Goal: Information Seeking & Learning: Learn about a topic

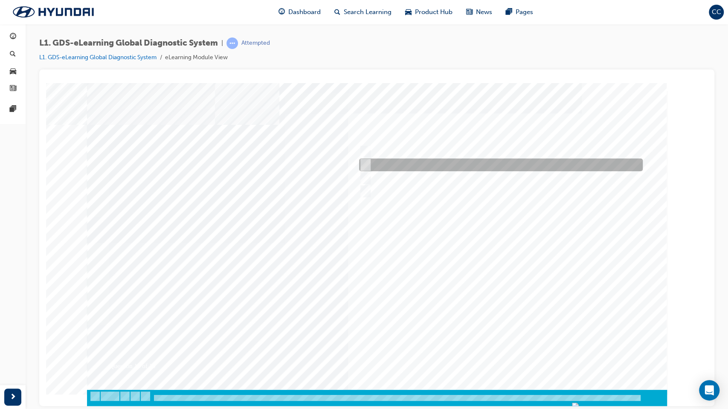
click at [364, 163] on input "0710" at bounding box center [363, 164] width 9 height 9
radio input "true"
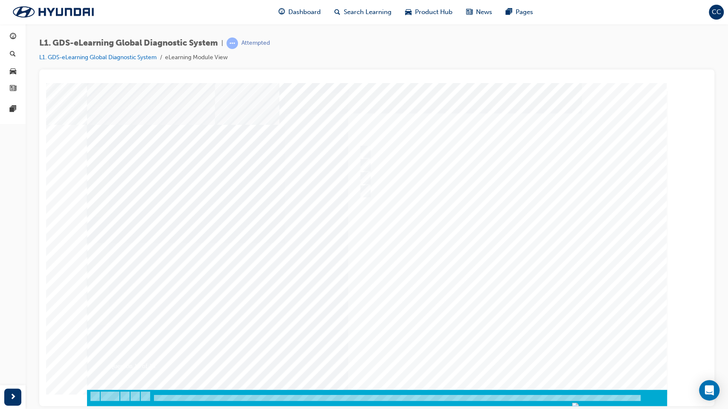
click at [493, 268] on div at bounding box center [377, 243] width 580 height 320
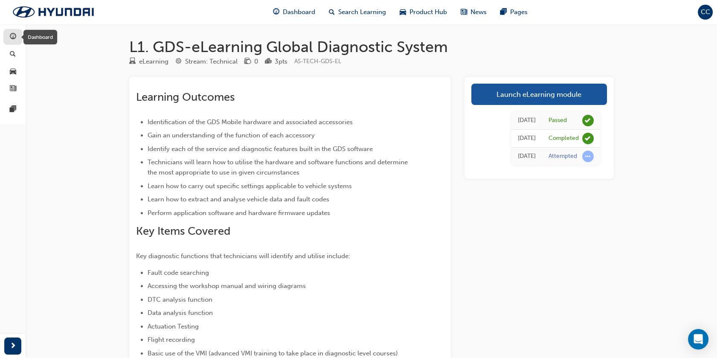
click at [14, 35] on span "guage-icon" at bounding box center [13, 37] width 6 height 8
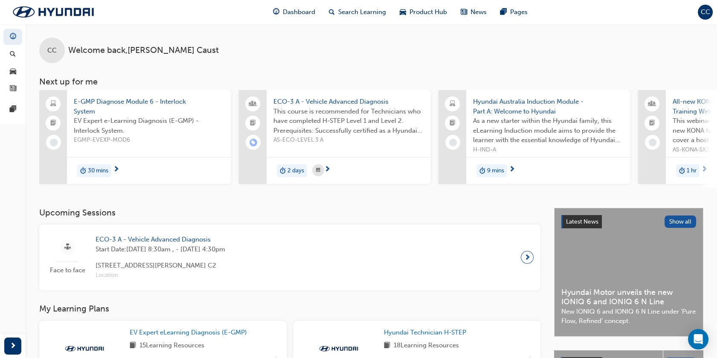
click at [702, 169] on span "next-icon" at bounding box center [704, 170] width 6 height 8
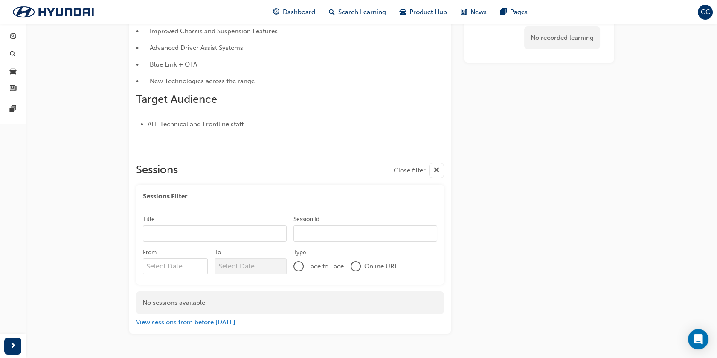
scroll to position [162, 0]
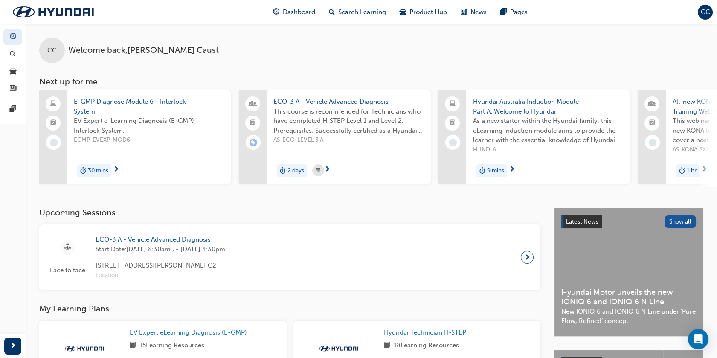
drag, startPoint x: 352, startPoint y: 191, endPoint x: 381, endPoint y: 194, distance: 29.6
click at [381, 194] on div "CC Welcome back , [PERSON_NAME] Next up for me E-GMP Diagnose Module 6 - Interl…" at bounding box center [371, 116] width 691 height 184
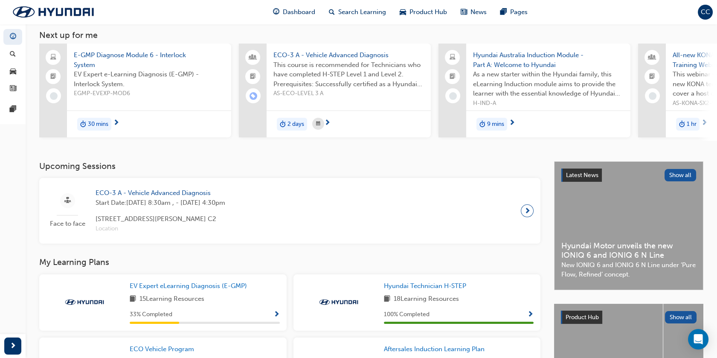
scroll to position [47, 0]
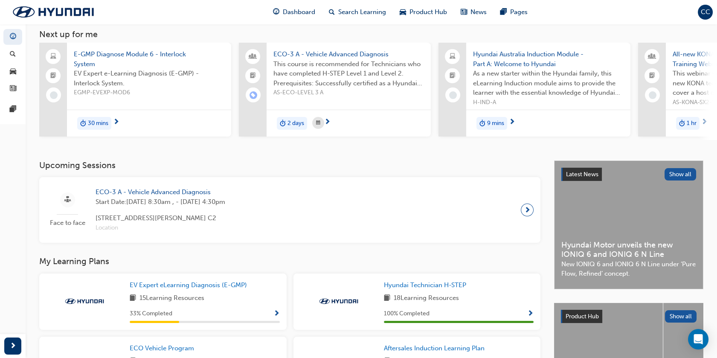
click at [153, 195] on span "ECO-3 A - Vehicle Advanced Diagnosis" at bounding box center [161, 192] width 130 height 10
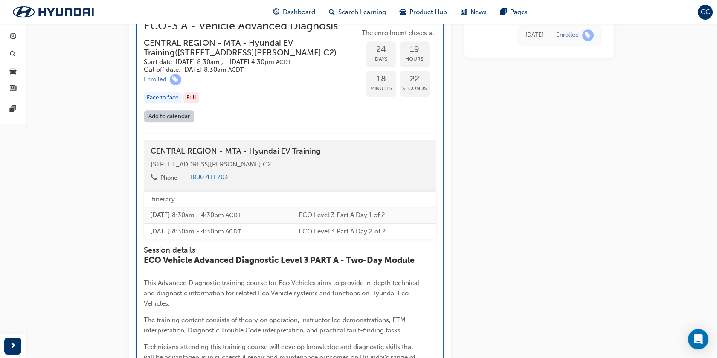
scroll to position [867, 0]
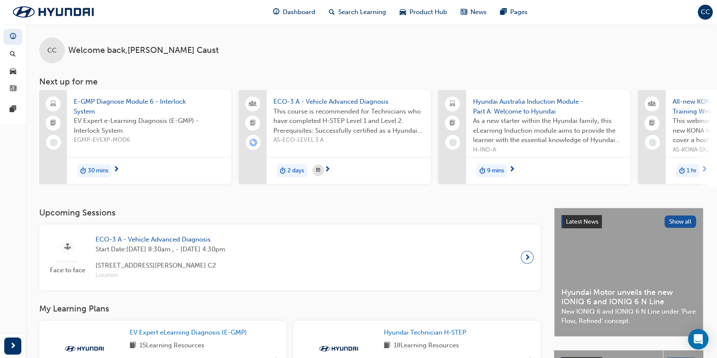
click at [90, 170] on span "30 mins" at bounding box center [98, 171] width 20 height 10
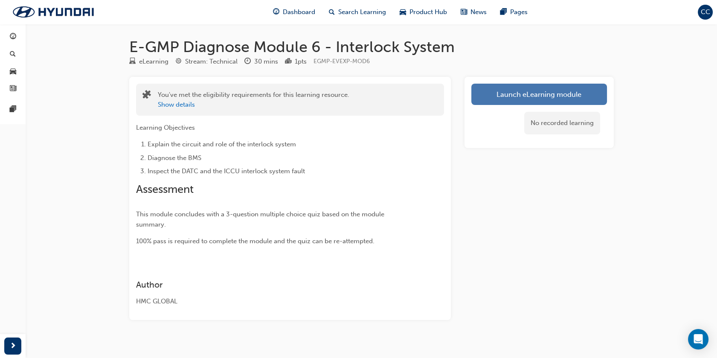
click at [520, 96] on link "Launch eLearning module" at bounding box center [539, 94] width 136 height 21
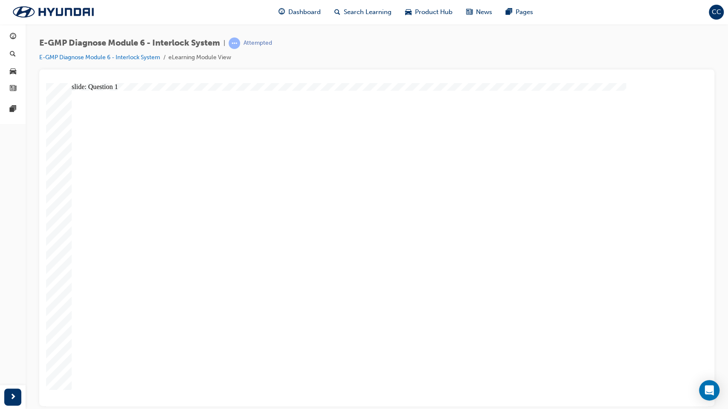
radio input "true"
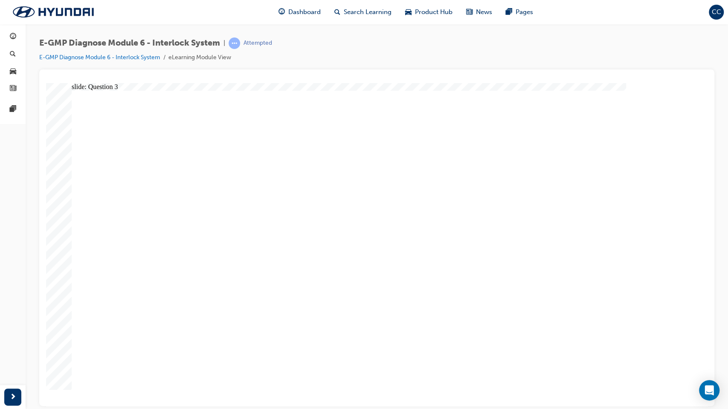
radio input "true"
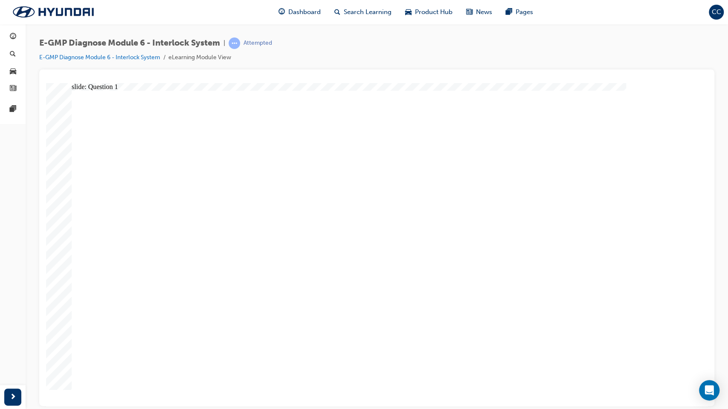
radio input "true"
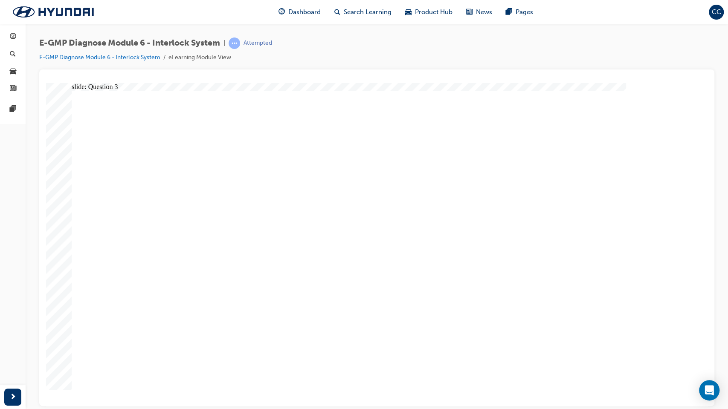
radio input "true"
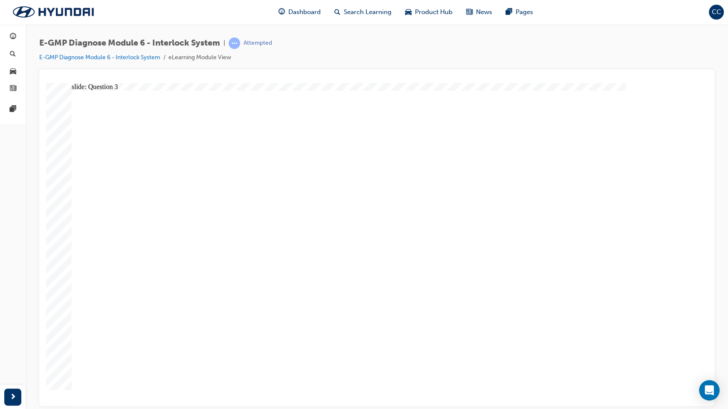
click at [10, 38] on span "guage-icon" at bounding box center [13, 37] width 6 height 8
